Goal: Task Accomplishment & Management: Manage account settings

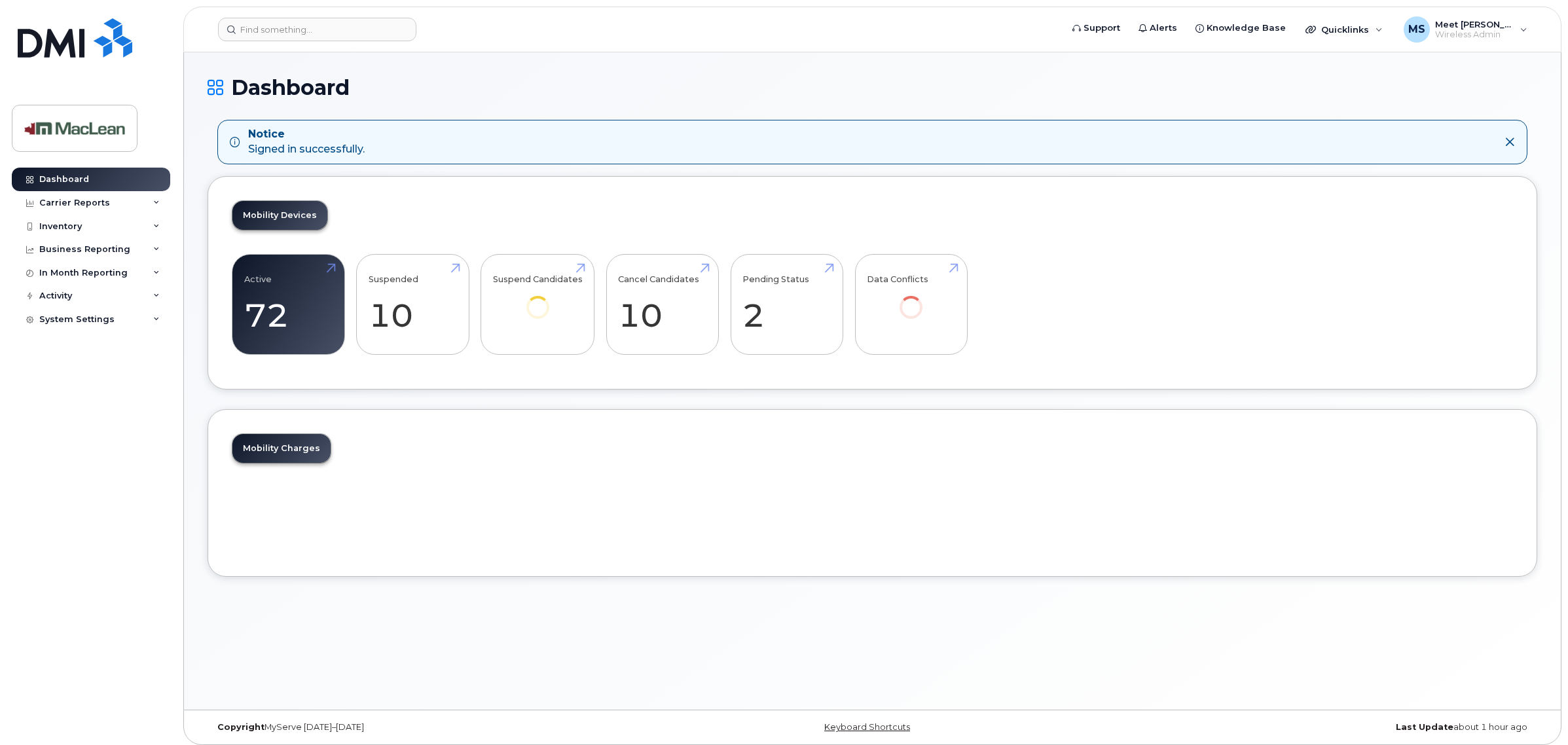
click at [275, 295] on link "Active 72 -22%" at bounding box center [288, 304] width 88 height 86
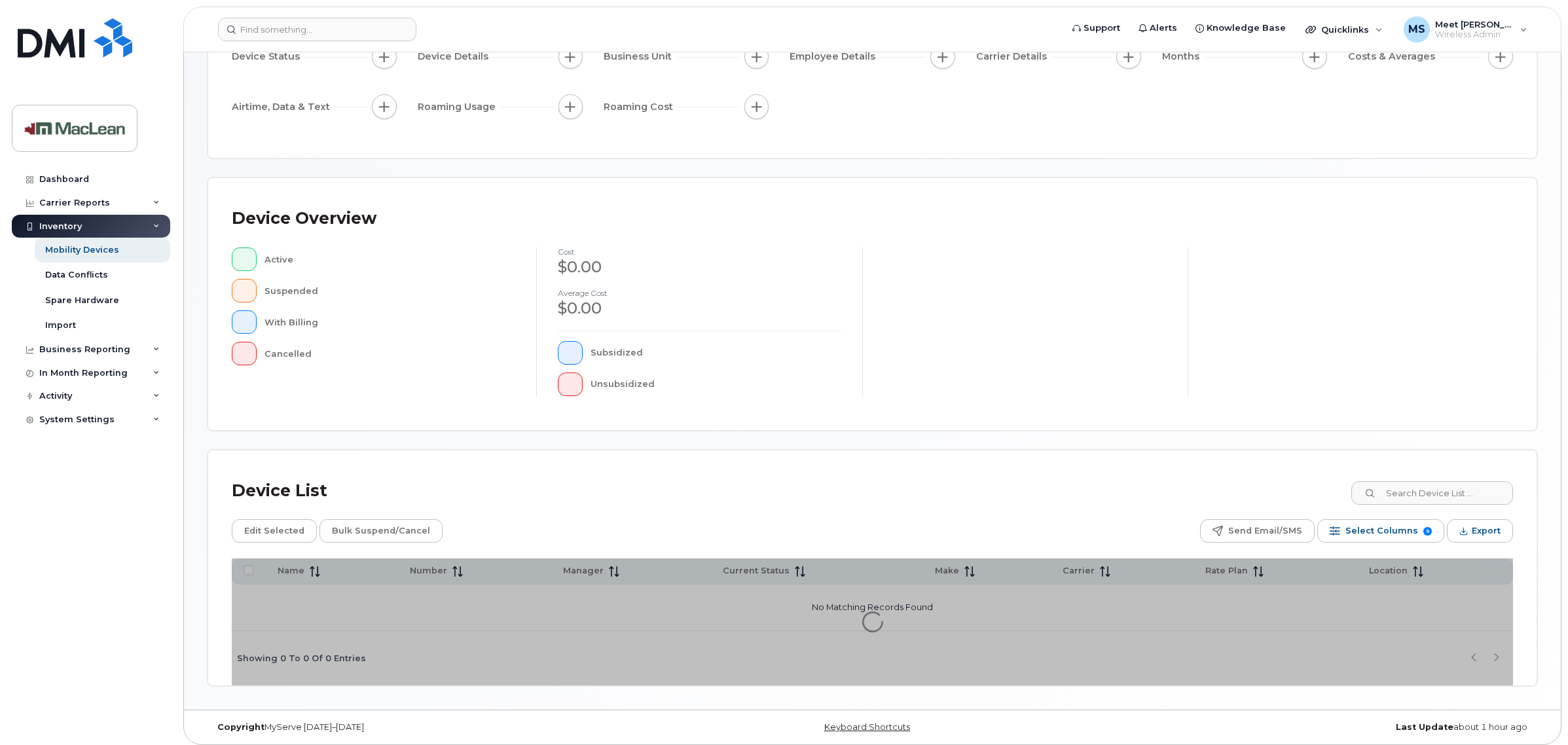
scroll to position [155, 0]
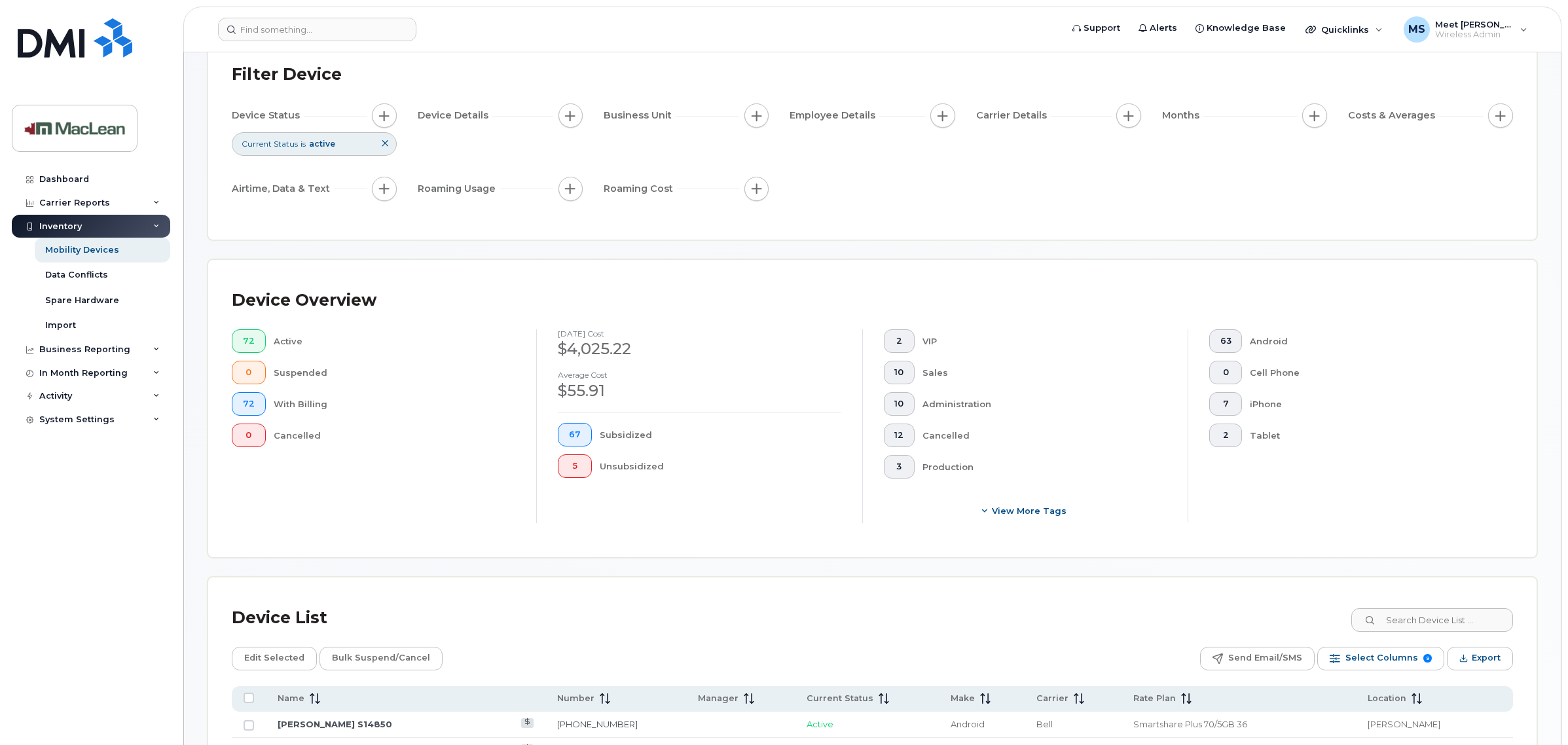
scroll to position [237, 0]
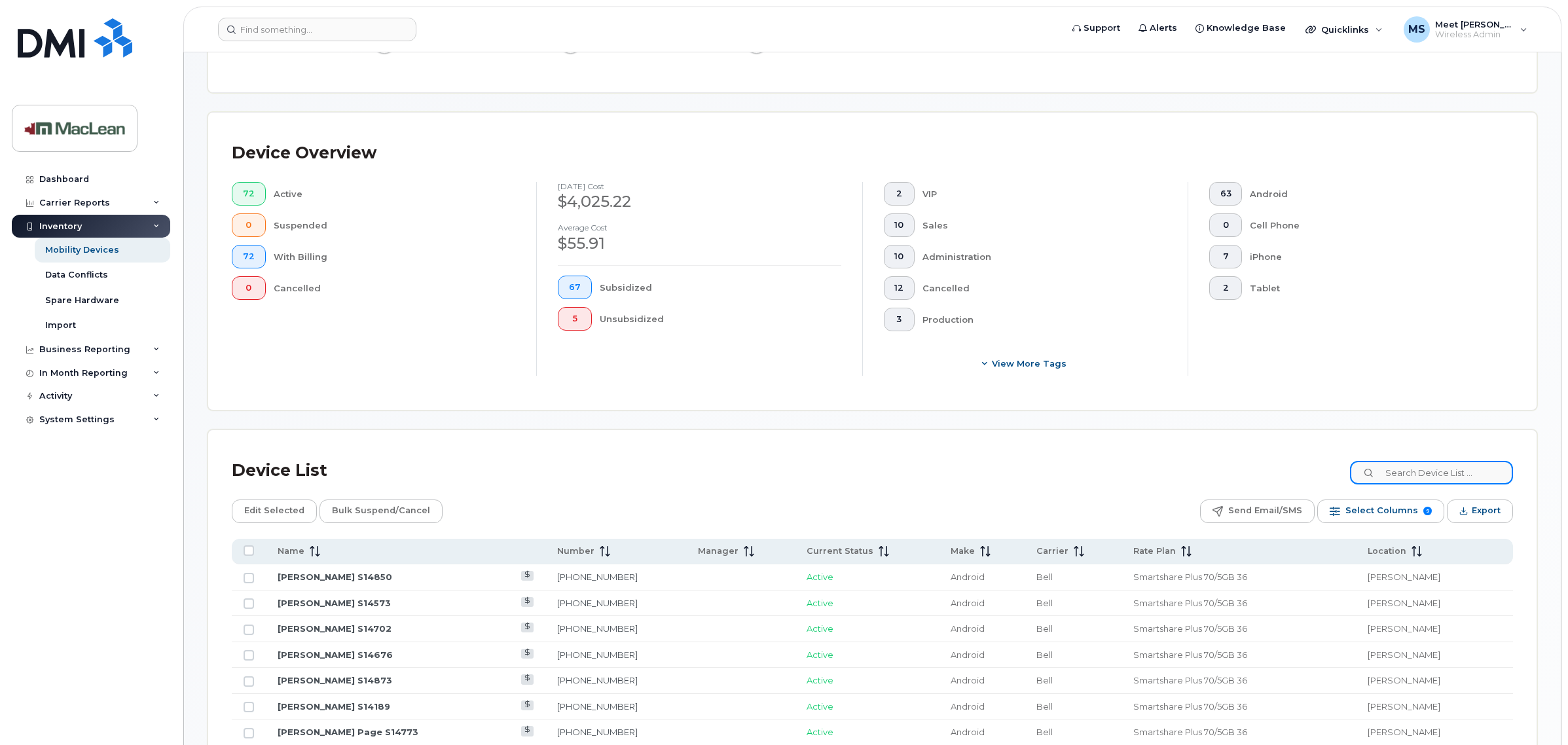
click at [1424, 469] on input at bounding box center [1431, 472] width 163 height 23
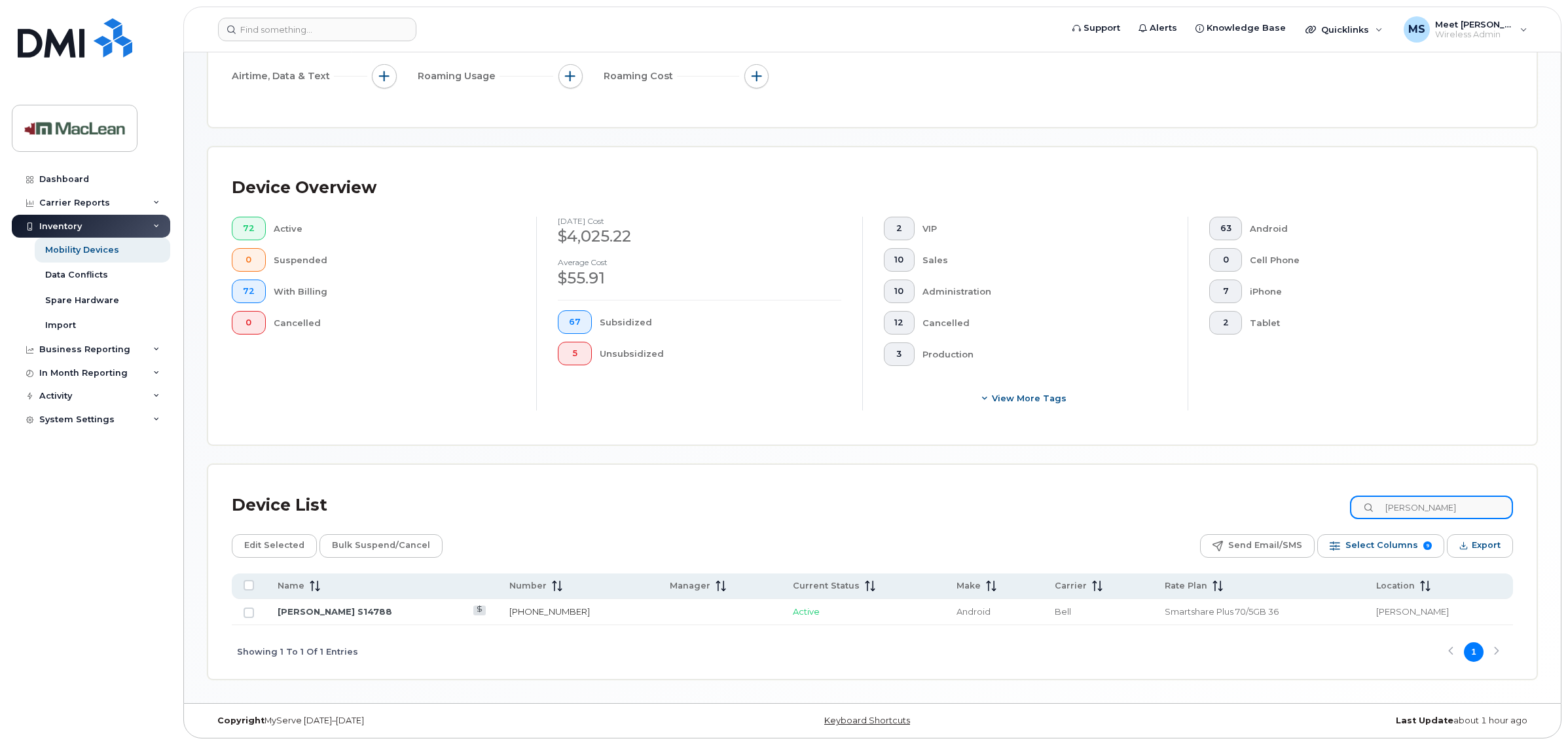
type input "Curt"
click at [538, 612] on link "204-670-4629" at bounding box center [549, 611] width 81 height 11
click at [1375, 551] on span "Select Columns" at bounding box center [1381, 546] width 73 height 20
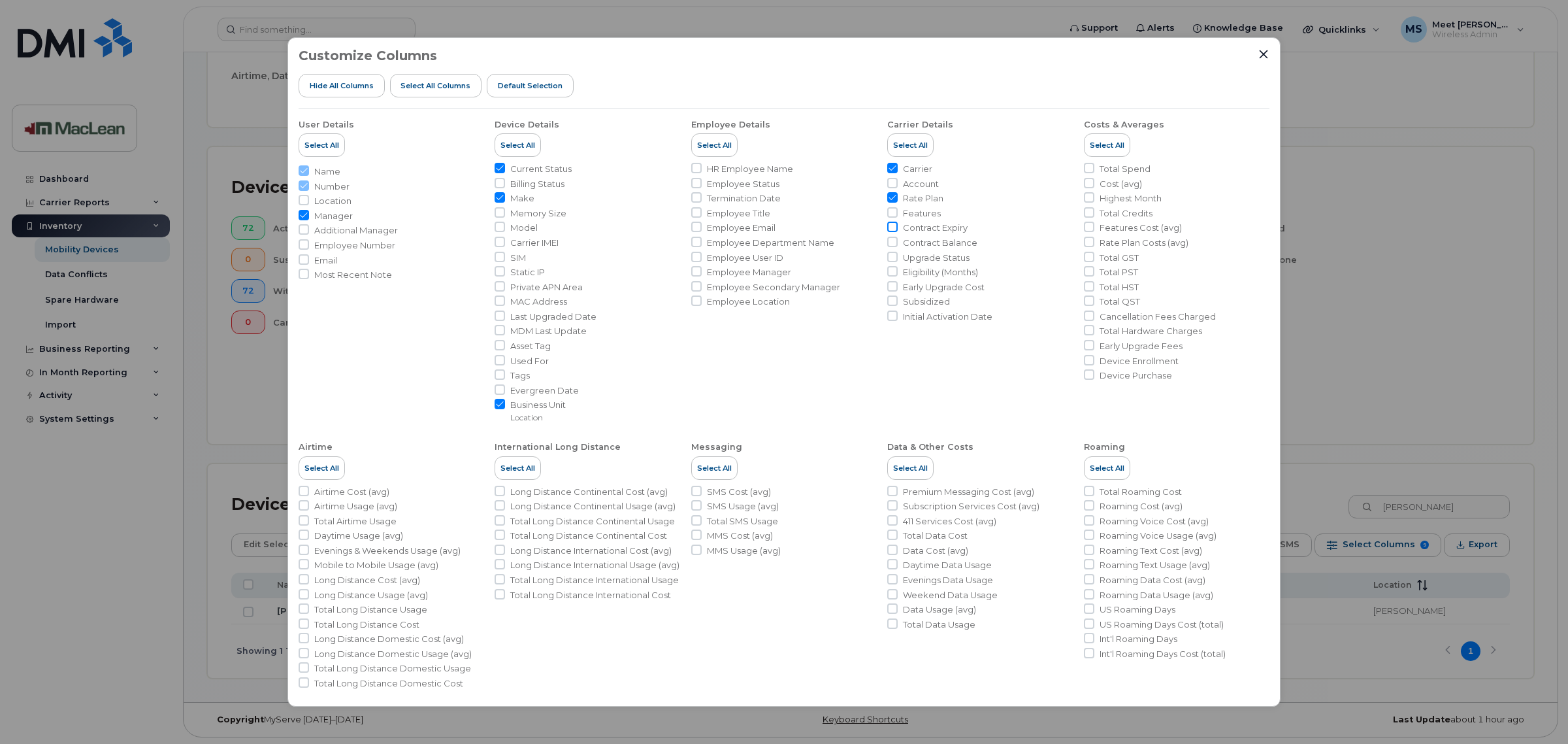
click at [894, 229] on input "Contract Expiry" at bounding box center [892, 227] width 11 height 11
checkbox input "true"
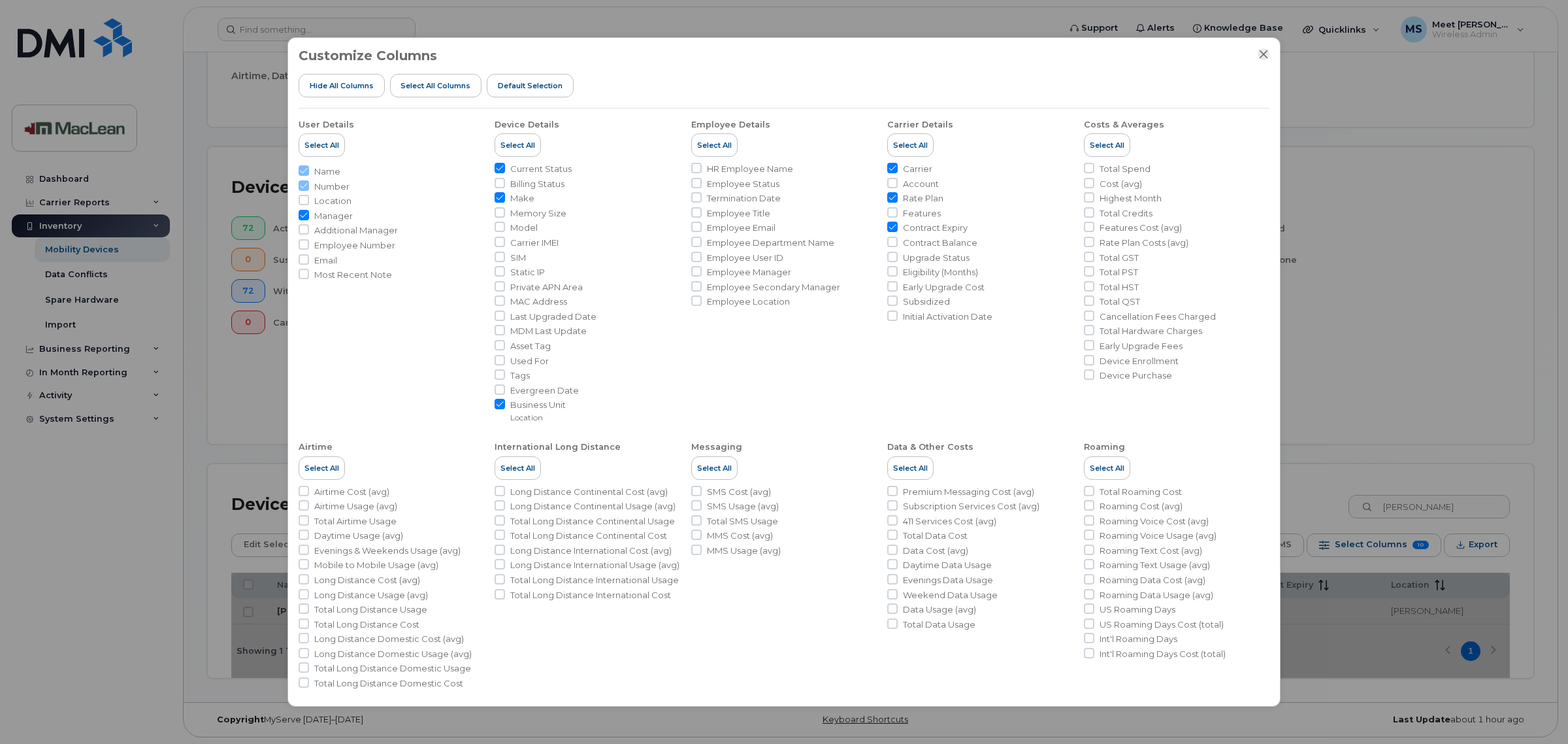
click at [1269, 57] on icon "Close" at bounding box center [1264, 54] width 11 height 11
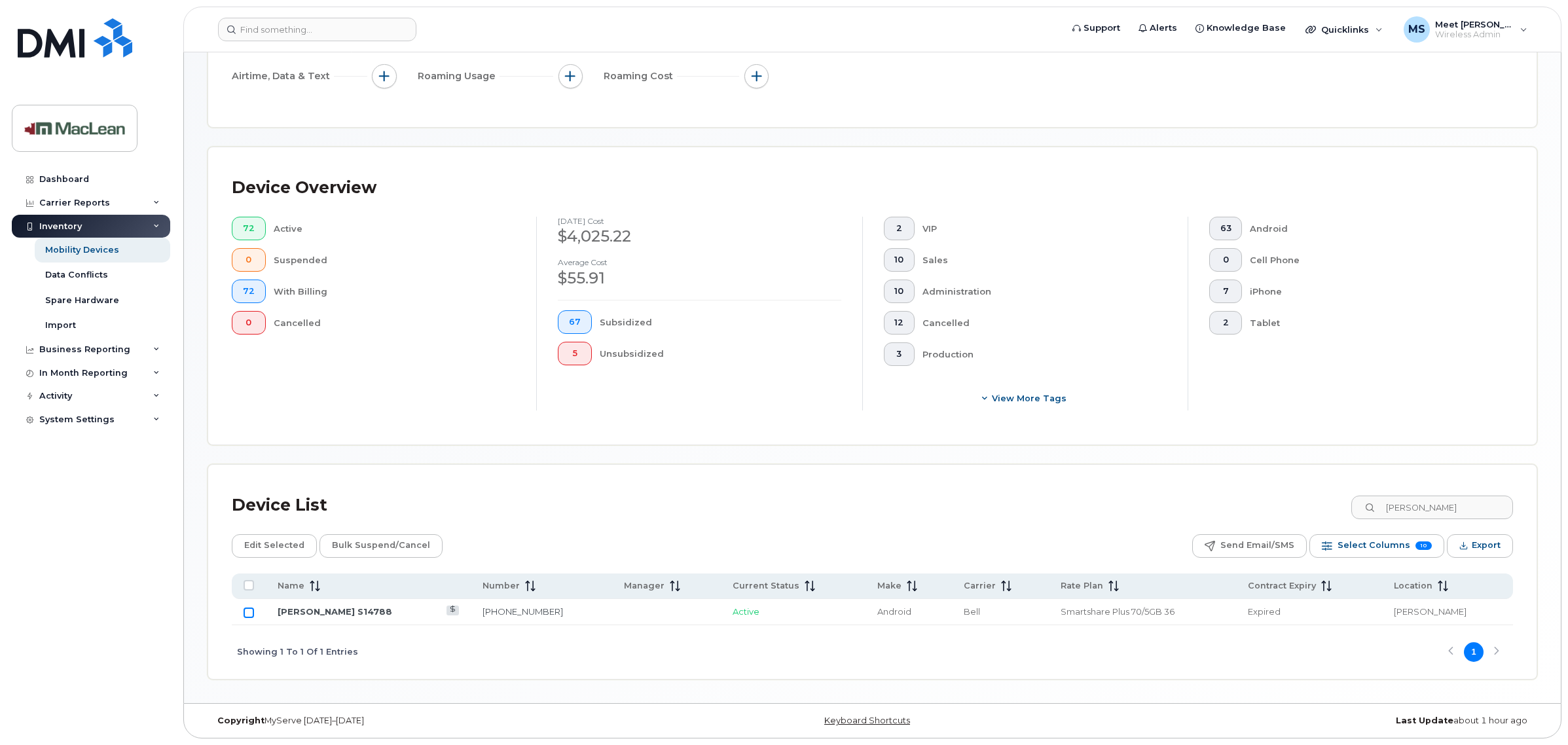
click at [247, 610] on input "Row Unselected" at bounding box center [249, 613] width 11 height 11
checkbox input "true"
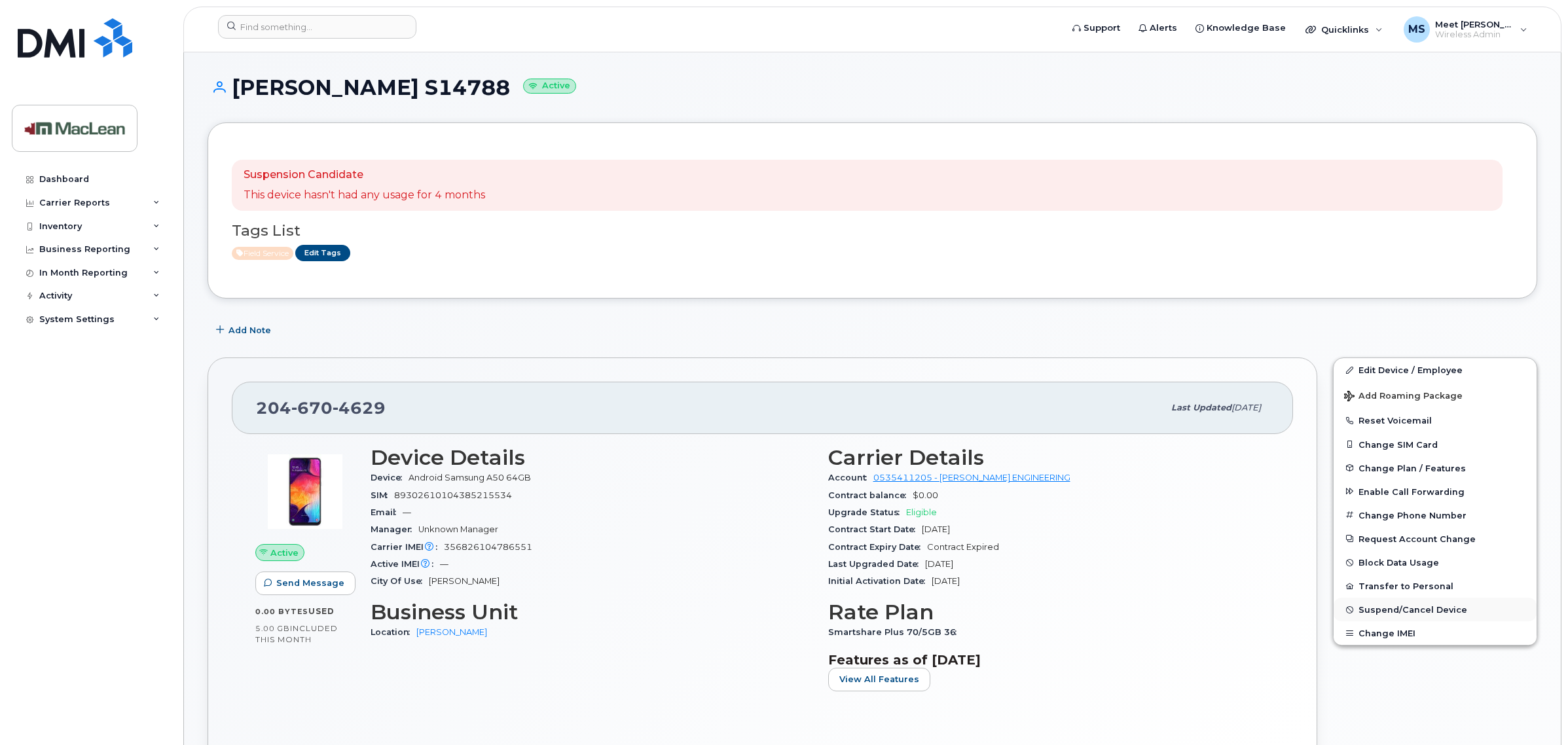
click at [1393, 614] on span "Suspend/Cancel Device" at bounding box center [1413, 609] width 109 height 10
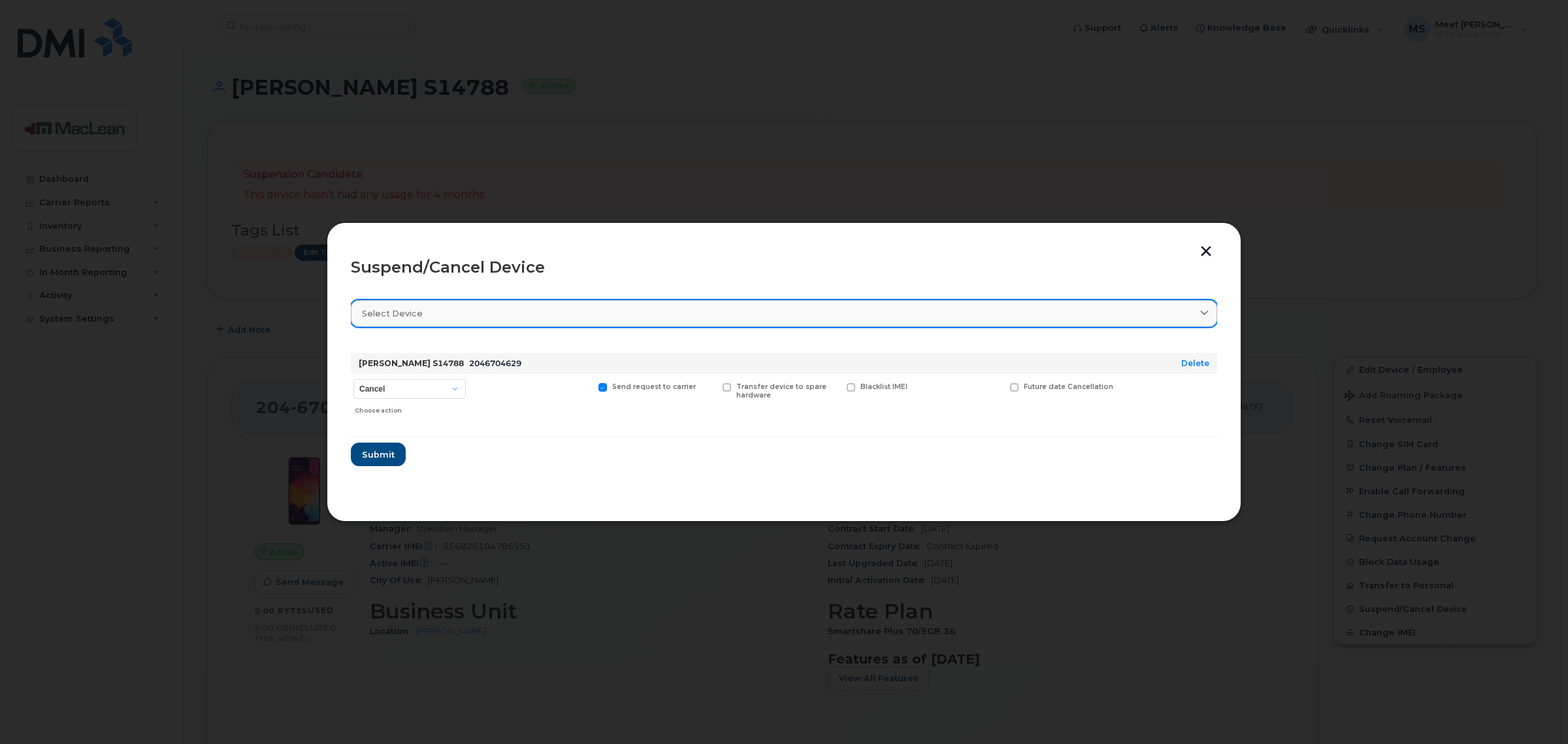
click at [536, 315] on div "Select device" at bounding box center [784, 313] width 844 height 12
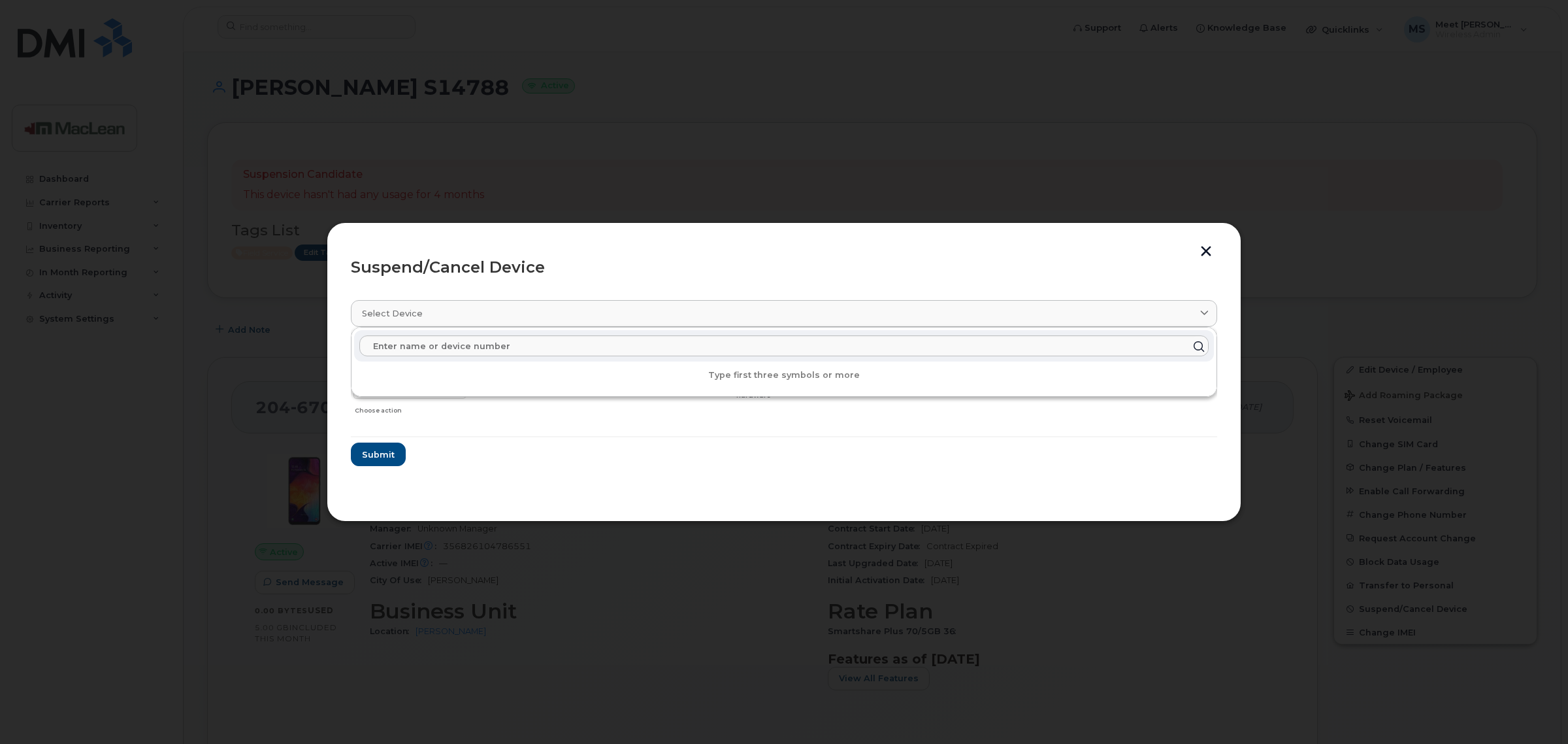
click at [563, 433] on form "Curtis Cober S14788 2046704629 Delete Cancel Suspend - Extend Suspension Suspen…" at bounding box center [784, 404] width 867 height 124
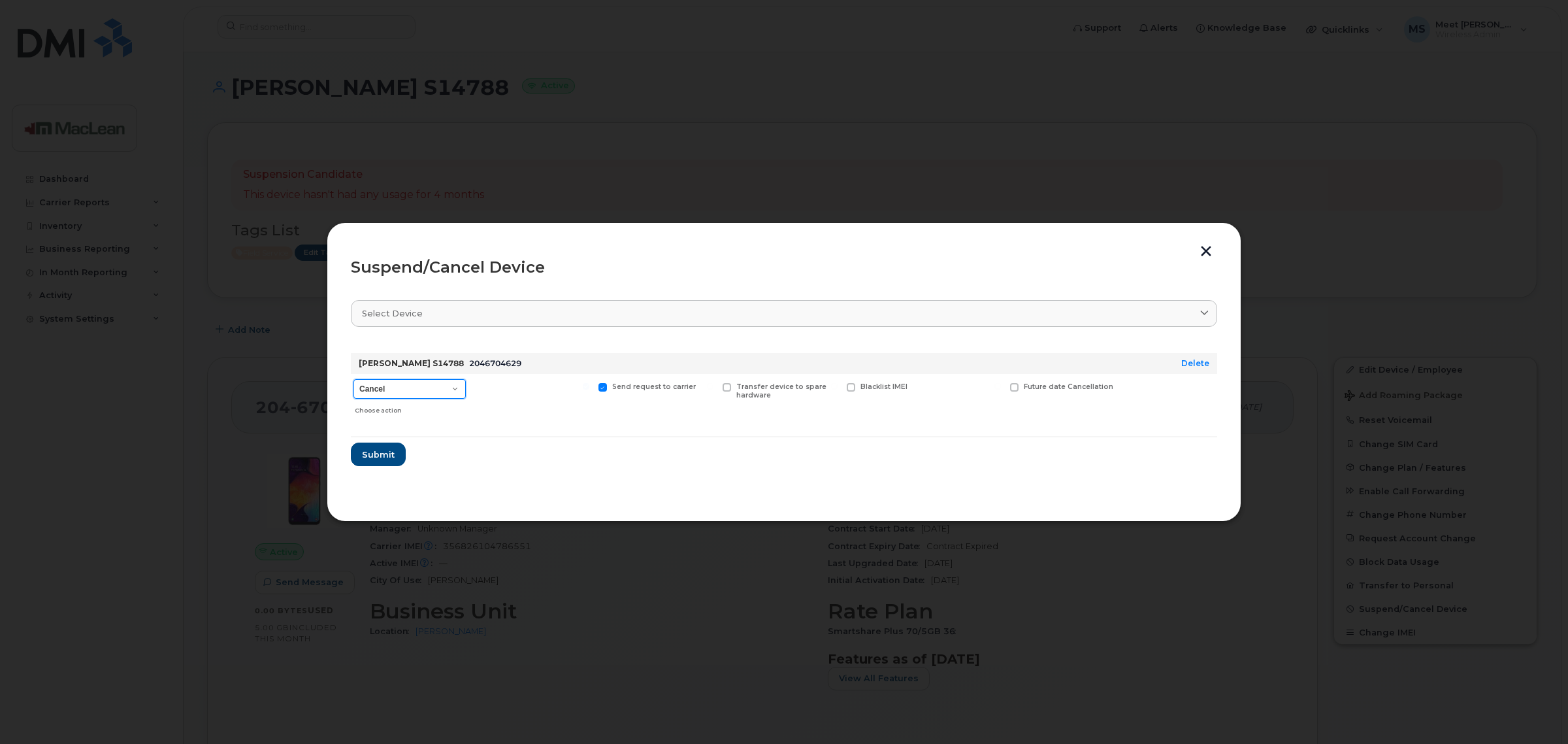
click at [461, 391] on select "Cancel Suspend - Extend Suspension Suspend - Reduced Rate Suspend - Full Rate S…" at bounding box center [410, 389] width 112 height 20
click at [384, 459] on span "Submit" at bounding box center [377, 454] width 32 height 12
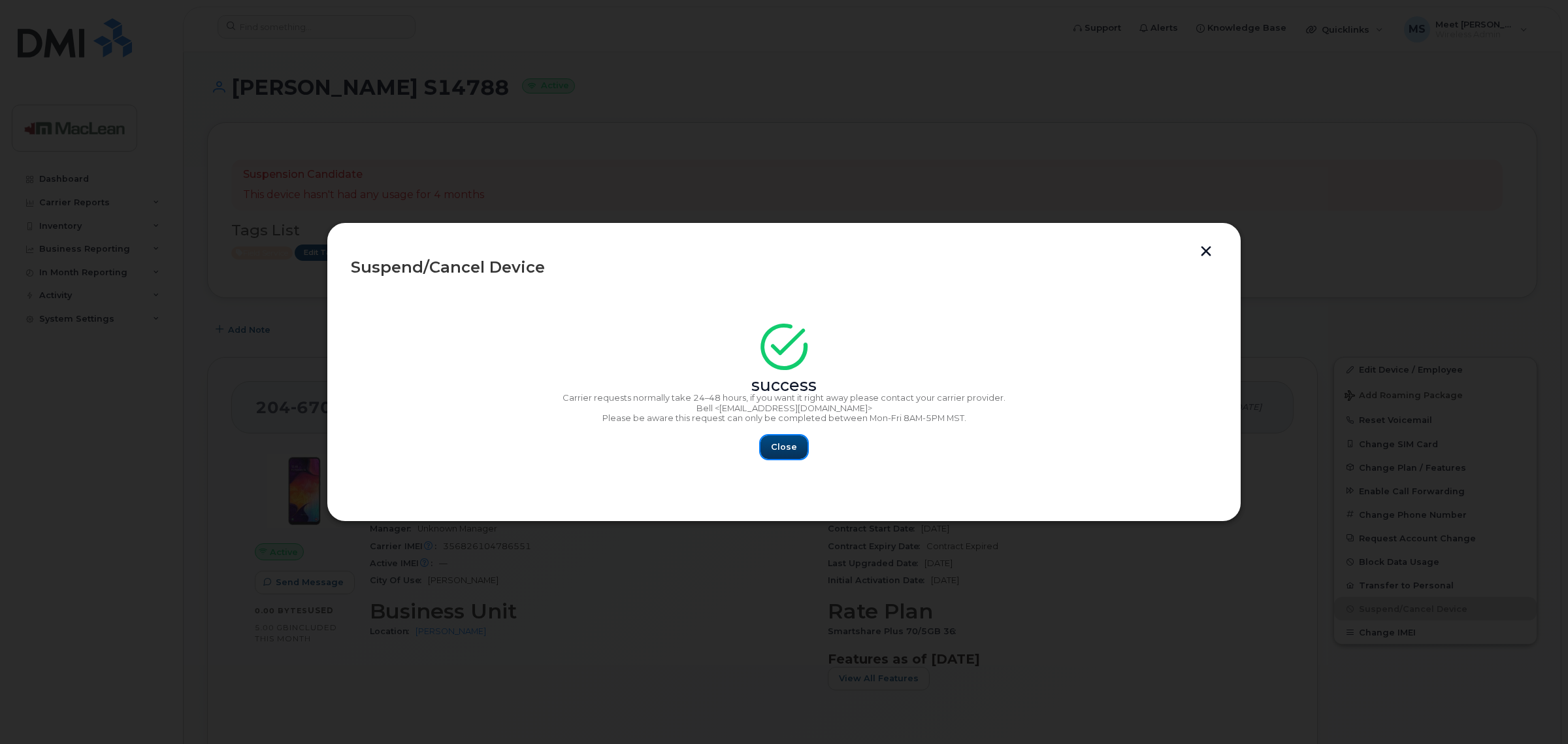
click at [781, 443] on span "Close" at bounding box center [784, 447] width 26 height 12
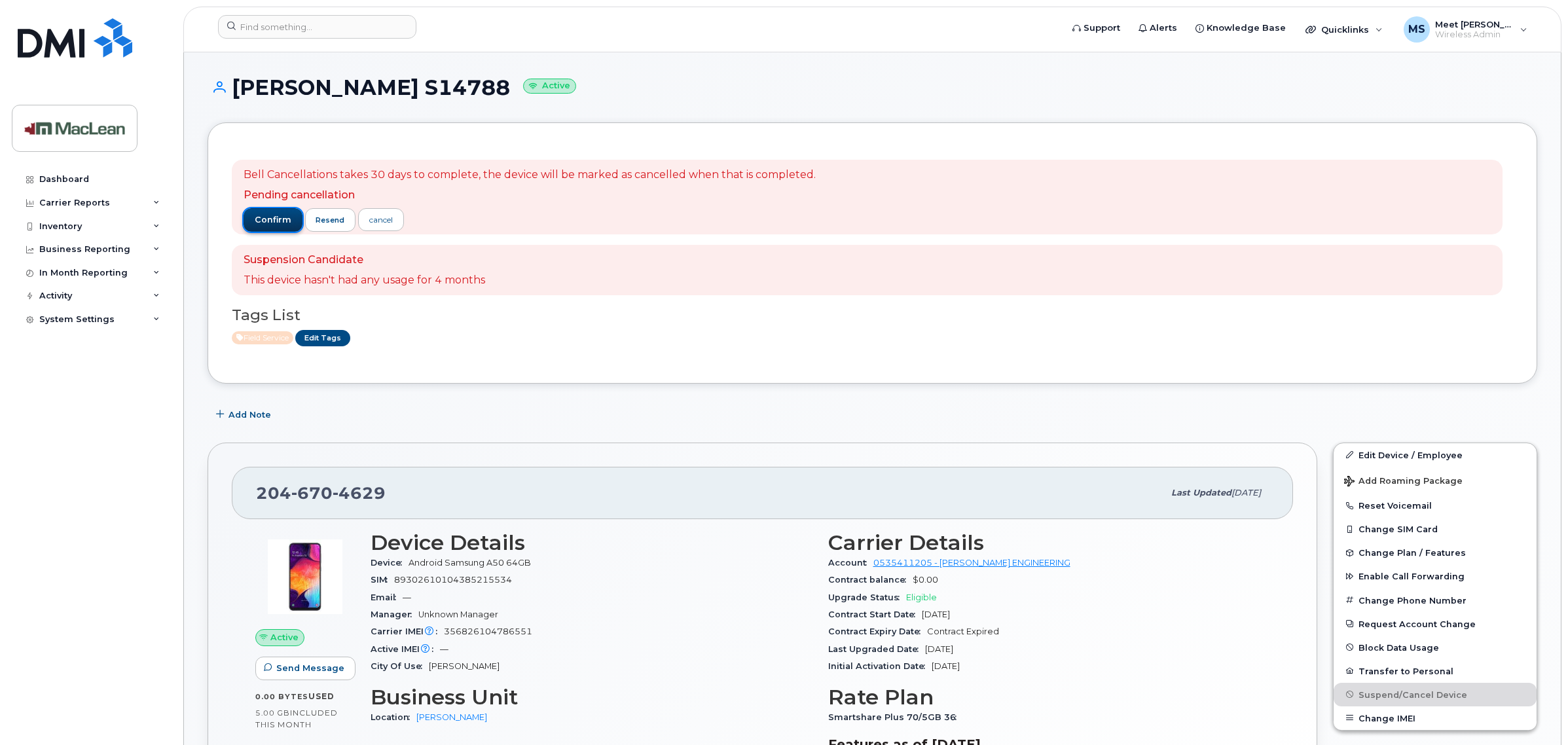
click at [261, 221] on span "confirm" at bounding box center [273, 220] width 37 height 12
